Goal: Communication & Community: Answer question/provide support

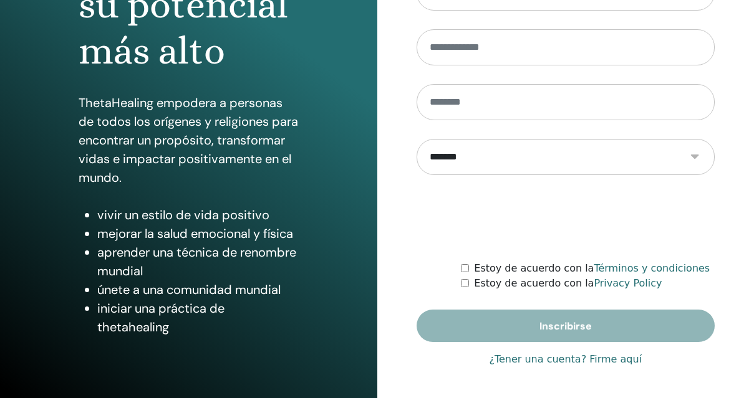
click at [574, 360] on link "¿Tener una cuenta? Firme aquí" at bounding box center [565, 359] width 153 height 15
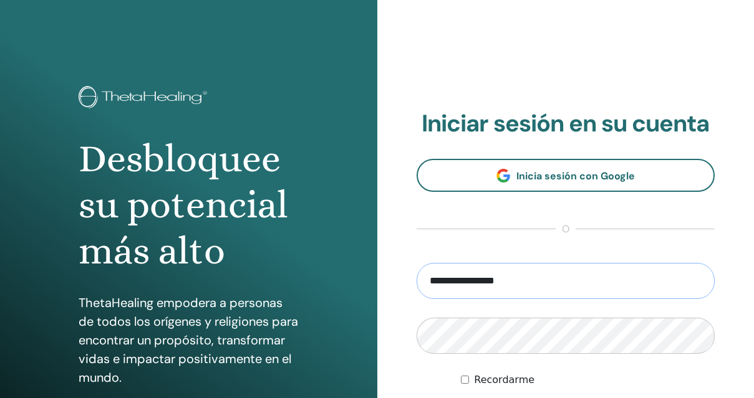
click at [512, 294] on input "**********" at bounding box center [565, 281] width 299 height 36
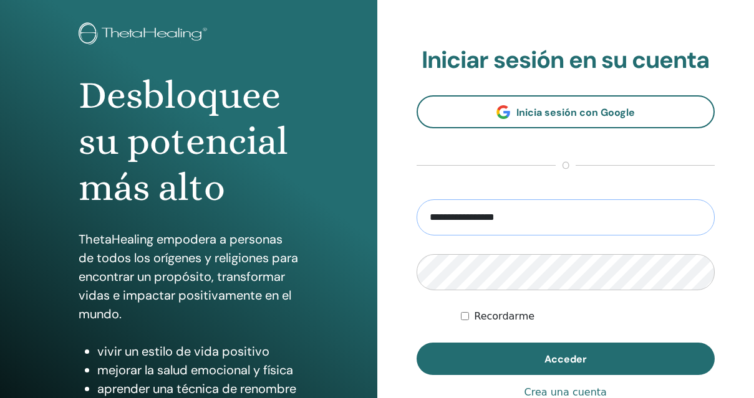
scroll to position [80, 0]
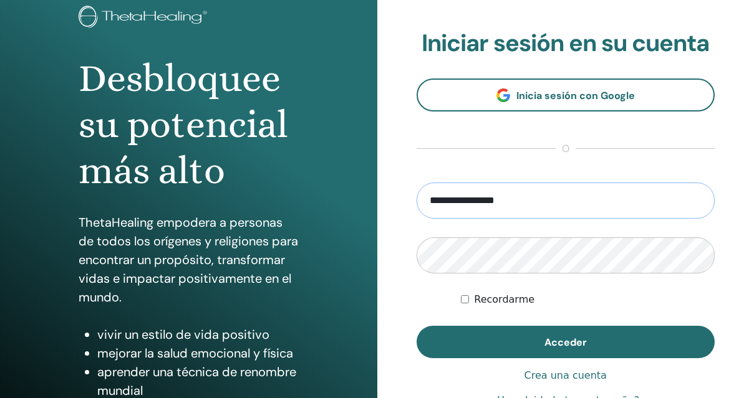
drag, startPoint x: 454, startPoint y: 204, endPoint x: 377, endPoint y: 193, distance: 78.0
click at [385, 199] on div "**********" at bounding box center [565, 219] width 377 height 598
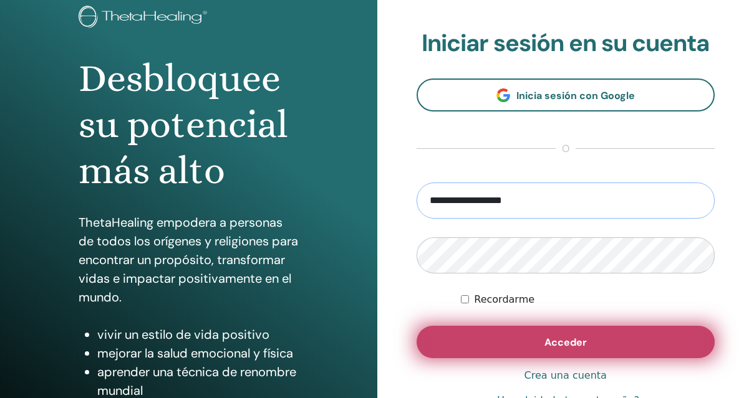
type input "**********"
click at [513, 347] on button "Acceder" at bounding box center [565, 342] width 299 height 32
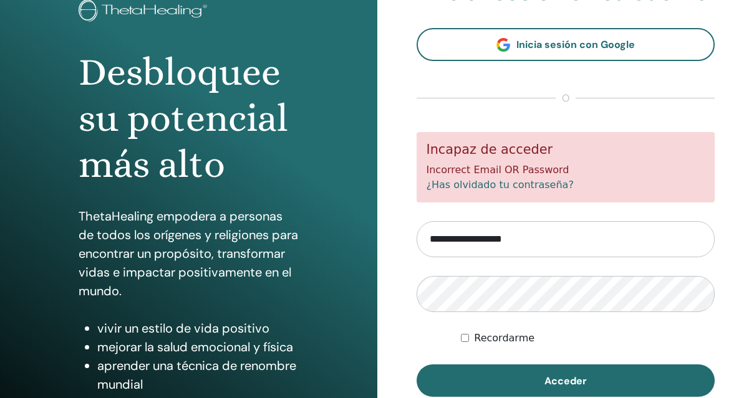
scroll to position [105, 0]
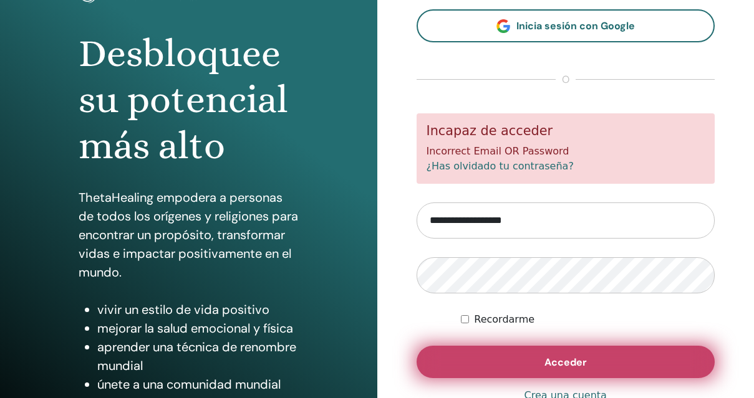
click at [501, 351] on button "Acceder" at bounding box center [565, 362] width 299 height 32
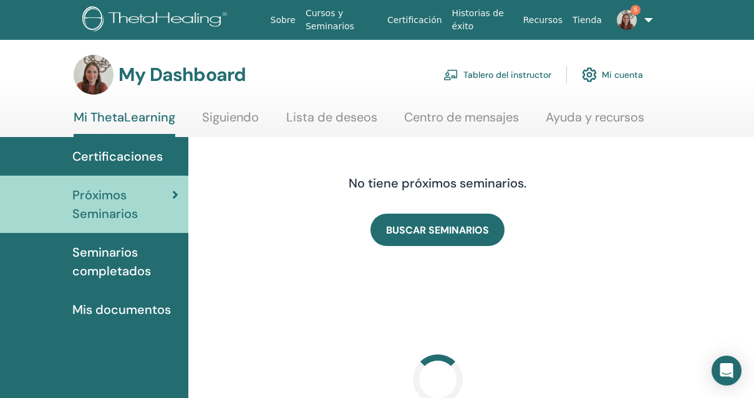
click at [535, 74] on link "Tablero del instructor" at bounding box center [497, 74] width 108 height 27
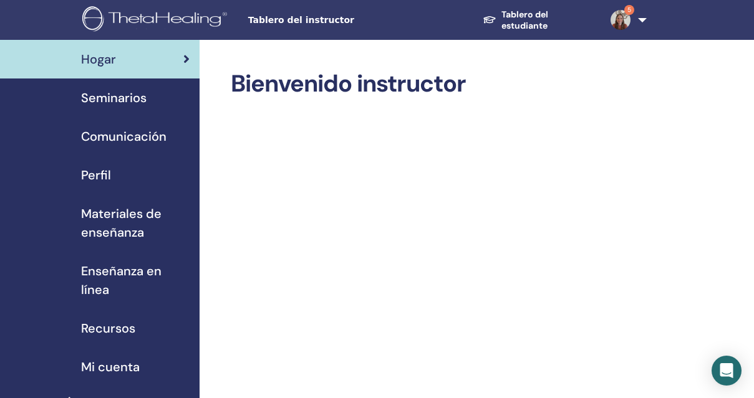
click at [121, 97] on span "Seminarios" at bounding box center [113, 98] width 65 height 19
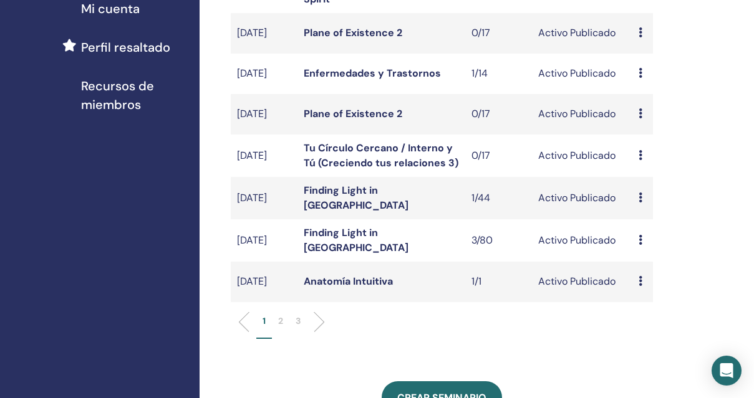
scroll to position [377, 0]
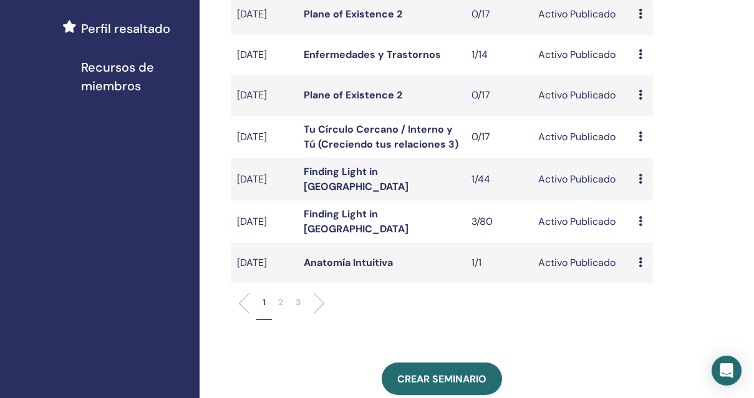
click at [640, 226] on icon at bounding box center [640, 221] width 4 height 10
click at [643, 274] on link "asistentes" at bounding box center [651, 277] width 47 height 13
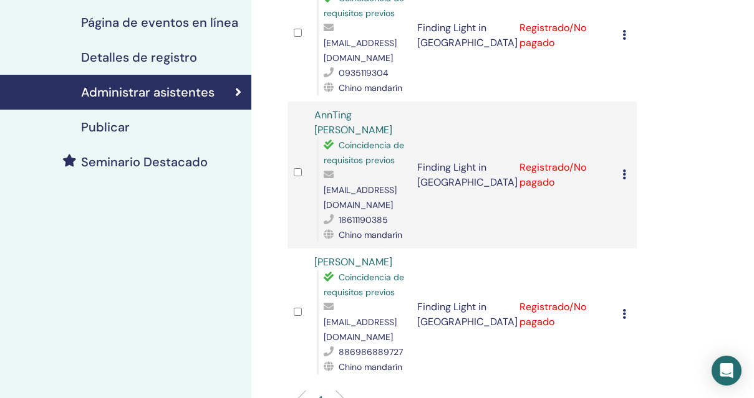
scroll to position [240, 0]
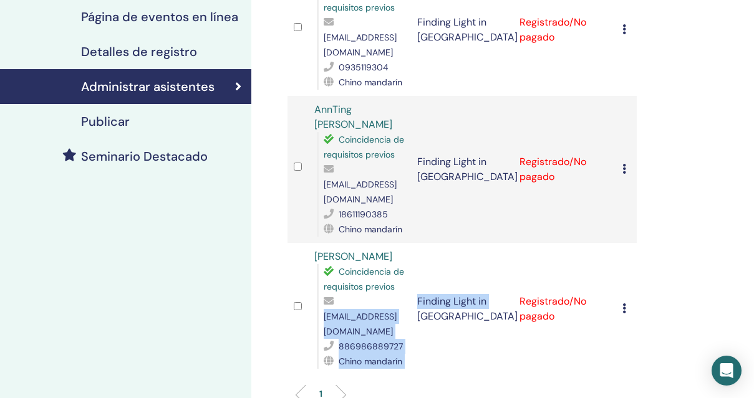
drag, startPoint x: 419, startPoint y: 271, endPoint x: 324, endPoint y: 273, distance: 94.8
click at [324, 273] on tr "CHI-[PERSON_NAME] Coincidencia de requisitos previos [EMAIL_ADDRESS][DOMAIN_NAM…" at bounding box center [461, 309] width 349 height 132
click at [324, 311] on span "[EMAIL_ADDRESS][DOMAIN_NAME]" at bounding box center [360, 324] width 73 height 26
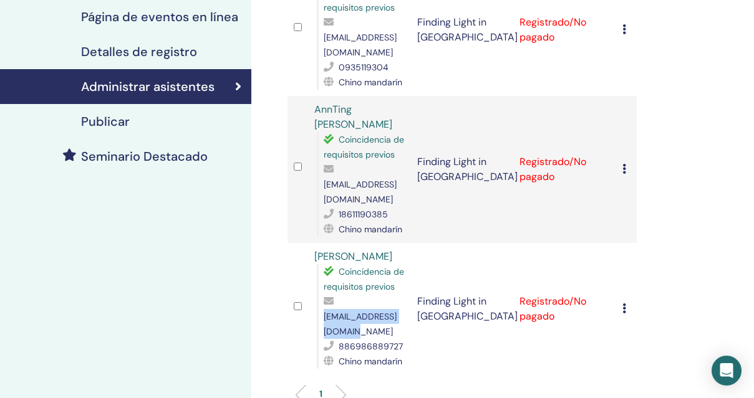
drag, startPoint x: 419, startPoint y: 274, endPoint x: 324, endPoint y: 275, distance: 94.8
click at [324, 275] on tr "CHI-[PERSON_NAME] Coincidencia de requisitos previos [EMAIL_ADDRESS][DOMAIN_NAM…" at bounding box center [461, 309] width 349 height 132
copy span "[EMAIL_ADDRESS][DOMAIN_NAME]"
drag, startPoint x: 338, startPoint y: 286, endPoint x: 409, endPoint y: 284, distance: 71.1
click at [409, 284] on td "CHI-[PERSON_NAME] Coincidencia de requisitos previos [EMAIL_ADDRESS][DOMAIN_NAM…" at bounding box center [359, 309] width 103 height 132
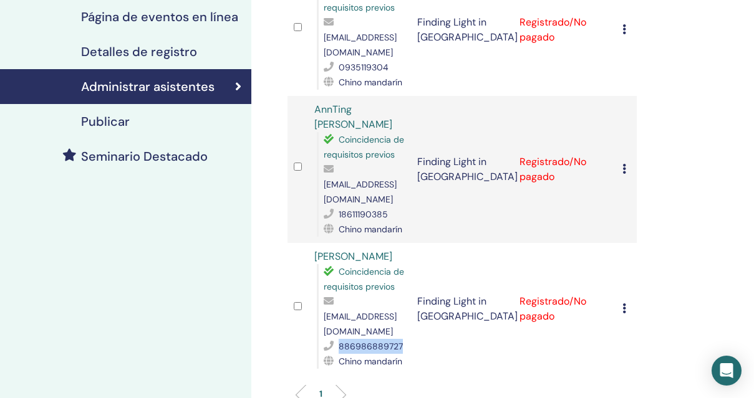
copy div "886986889727"
drag, startPoint x: 401, startPoint y: 212, endPoint x: 311, endPoint y: 214, distance: 89.8
click at [311, 243] on td "CHI-CHEN CHIEN Coincidencia de requisitos previos vigivigicute@gmail.com 886986…" at bounding box center [359, 309] width 103 height 132
copy link "[PERSON_NAME]"
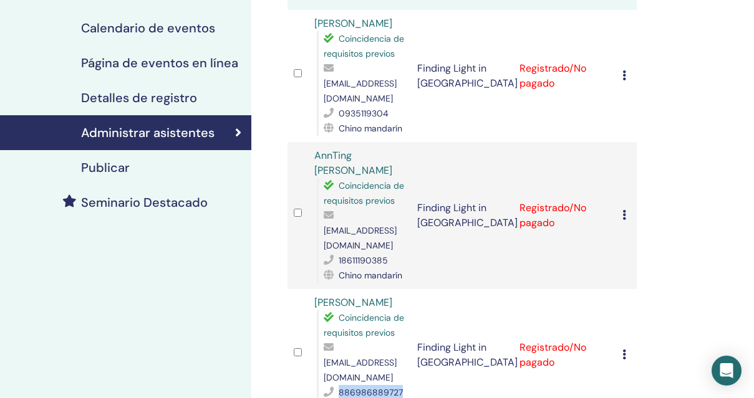
scroll to position [195, 0]
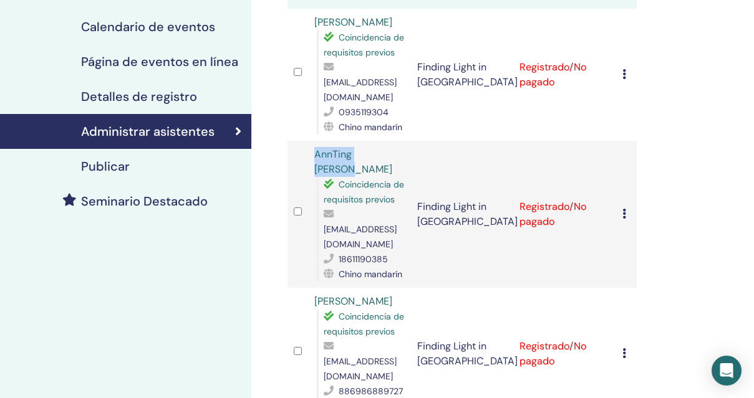
drag, startPoint x: 398, startPoint y: 141, endPoint x: 307, endPoint y: 141, distance: 91.0
click at [308, 141] on td "AnnTing Tian Ye Coincidencia de requisitos previos 18611190385@163.com 18611190…" at bounding box center [359, 214] width 103 height 147
copy link "AnnTing [PERSON_NAME]"
drag, startPoint x: 326, startPoint y: 199, endPoint x: 413, endPoint y: 198, distance: 86.7
click at [396, 224] on span "18611190385@163.com" at bounding box center [360, 237] width 73 height 26
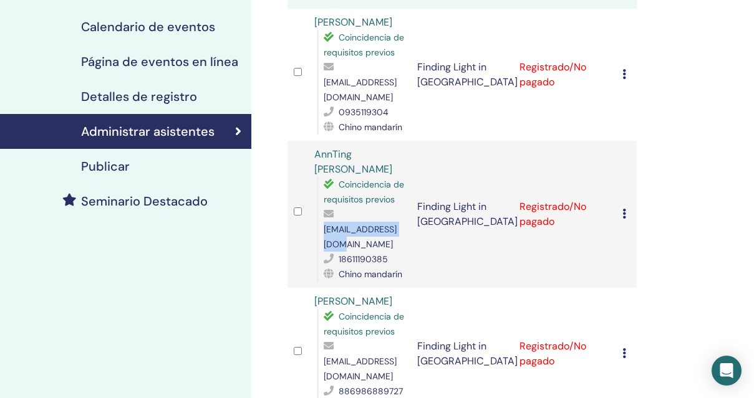
drag, startPoint x: 321, startPoint y: 198, endPoint x: 411, endPoint y: 202, distance: 90.5
click at [405, 202] on div "Coincidencia de requisitos previos 18611190385@163.com 18611190385 Chino mandar…" at bounding box center [361, 229] width 88 height 105
copy span "18611190385@163.com"
drag, startPoint x: 338, startPoint y: 215, endPoint x: 391, endPoint y: 216, distance: 53.0
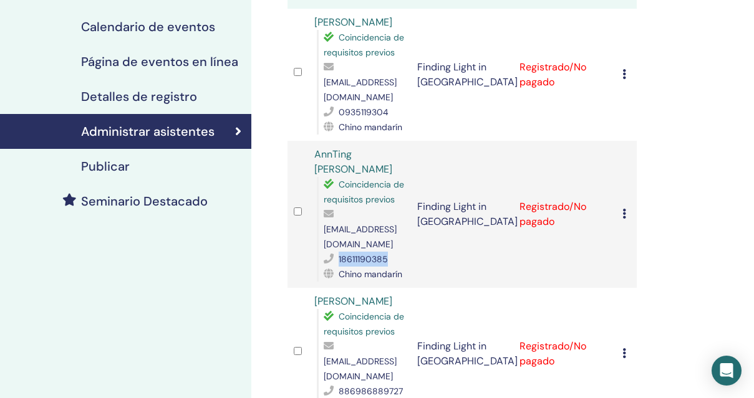
click at [391, 252] on div "18611190385" at bounding box center [364, 259] width 81 height 15
copy span "18611190385"
drag, startPoint x: 320, startPoint y: 201, endPoint x: 412, endPoint y: 201, distance: 91.6
click at [405, 201] on div "Coincidencia de requisitos previos 18611190385@163.com 18611190385 Chino mandar…" at bounding box center [361, 229] width 88 height 105
copy span "18611190385@163.com"
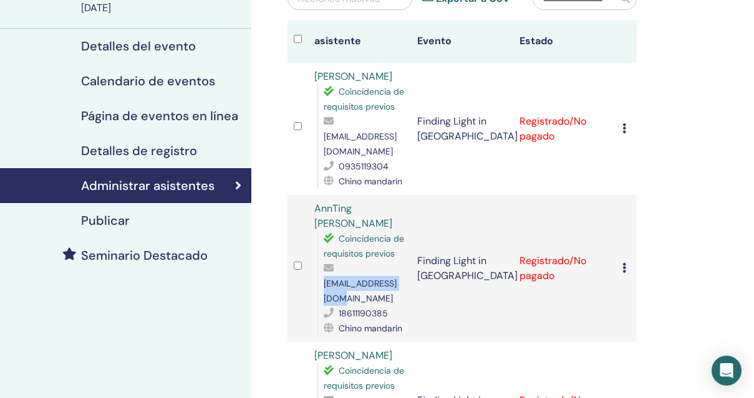
scroll to position [140, 0]
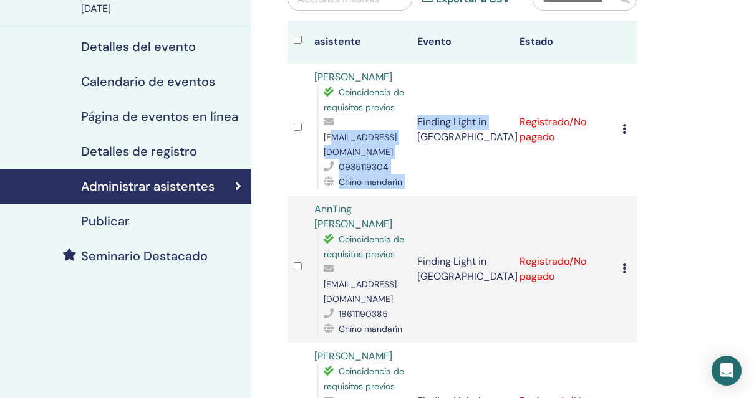
drag, startPoint x: 411, startPoint y: 137, endPoint x: 333, endPoint y: 140, distance: 78.0
click at [333, 140] on tr "Lee Yu Hsun Coincidencia de requisitos previos yushun19@gmail.com 0935119304 Ch…" at bounding box center [461, 130] width 349 height 132
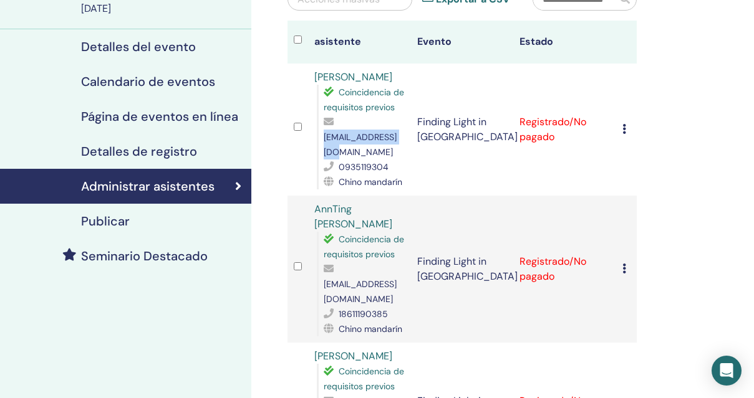
drag, startPoint x: 323, startPoint y: 137, endPoint x: 409, endPoint y: 133, distance: 86.1
click at [396, 133] on span "yushun19@gmail.com" at bounding box center [360, 145] width 73 height 26
copy span "yushun19@gmail.com"
drag, startPoint x: 340, startPoint y: 151, endPoint x: 391, endPoint y: 151, distance: 51.1
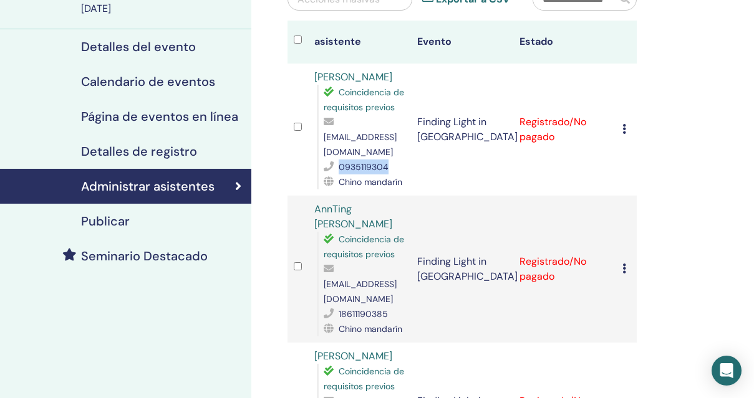
click at [391, 160] on div "0935119304" at bounding box center [364, 167] width 81 height 15
drag, startPoint x: 376, startPoint y: 75, endPoint x: 312, endPoint y: 77, distance: 64.3
click at [312, 77] on td "Lee Yu Hsun Coincidencia de requisitos previos yushun19@gmail.com 0935119304 Ch…" at bounding box center [359, 130] width 103 height 132
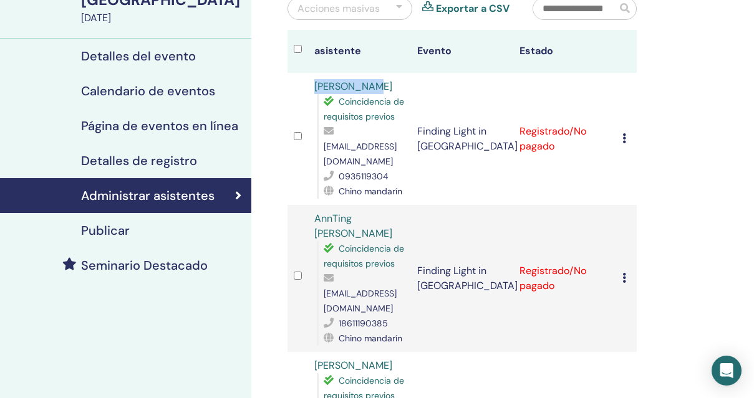
scroll to position [0, 0]
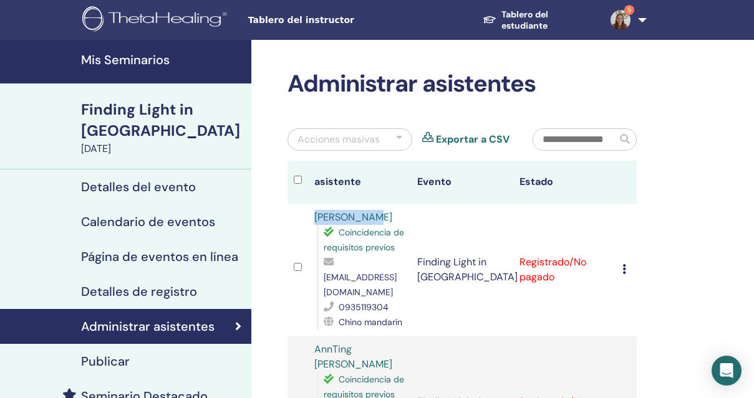
click at [124, 53] on h4 "Mis Seminarios" at bounding box center [162, 59] width 163 height 15
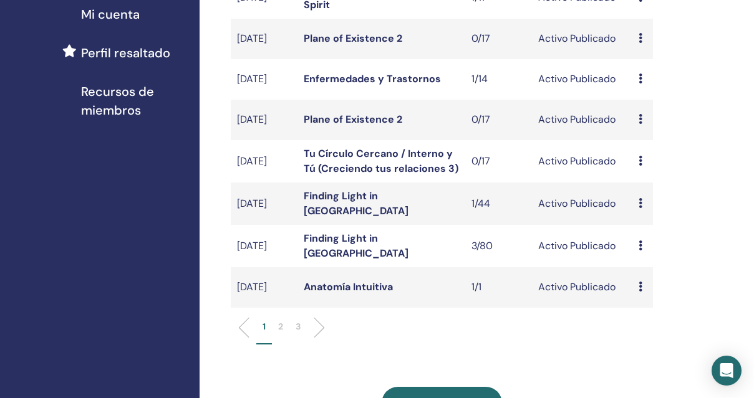
scroll to position [352, 0]
click at [639, 208] on icon at bounding box center [640, 204] width 4 height 10
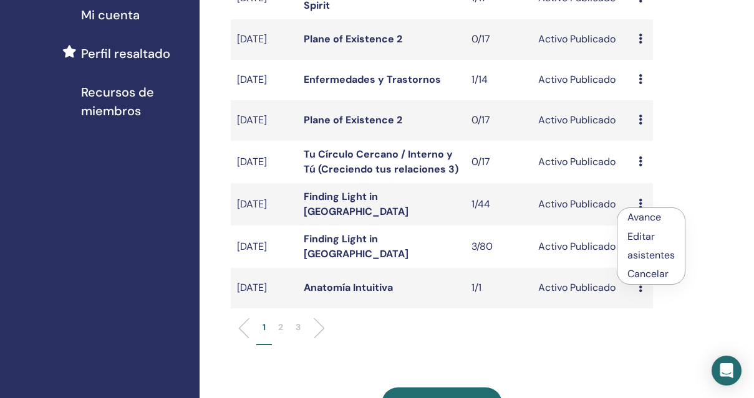
click at [638, 258] on link "asistentes" at bounding box center [650, 255] width 47 height 13
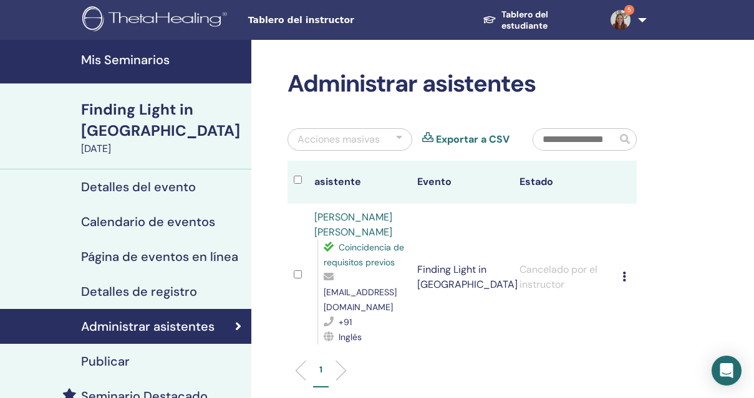
click at [145, 389] on h4 "Seminario Destacado" at bounding box center [144, 396] width 127 height 15
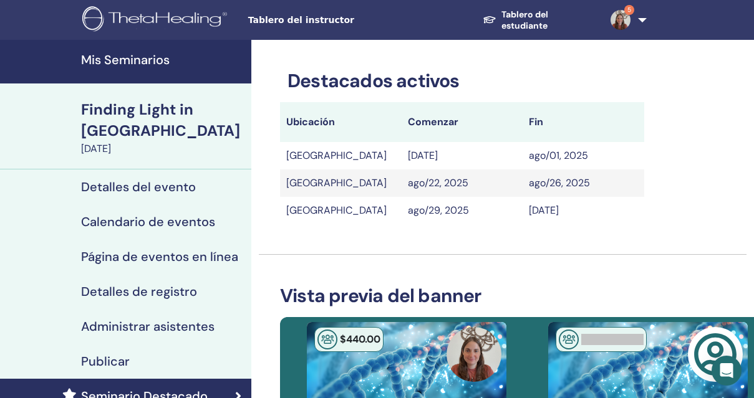
click at [136, 348] on link "Publicar" at bounding box center [125, 361] width 251 height 35
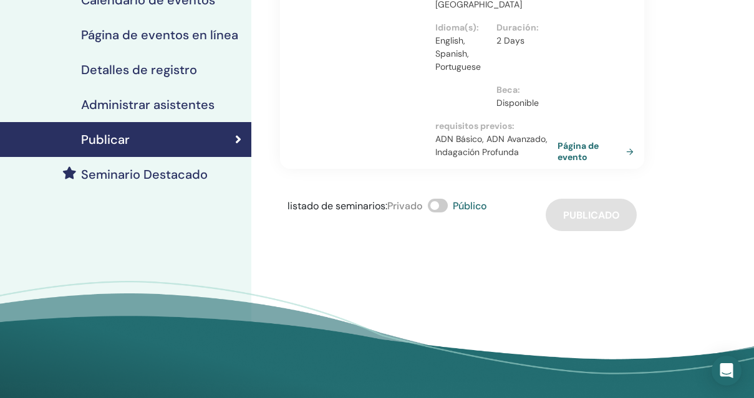
scroll to position [223, 0]
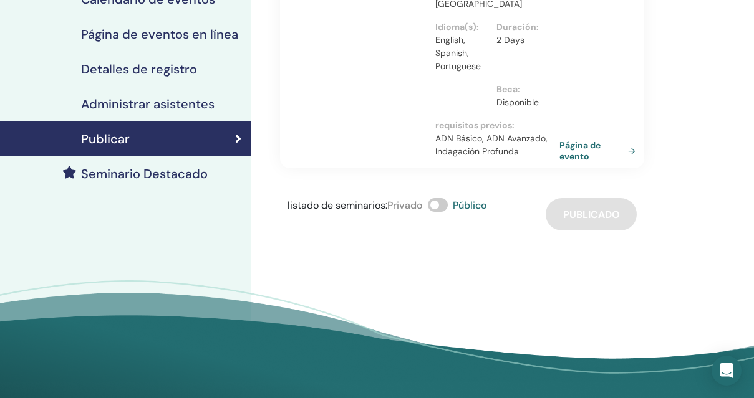
click at [568, 140] on link "Página de evento" at bounding box center [599, 151] width 81 height 22
